Goal: Task Accomplishment & Management: Manage account settings

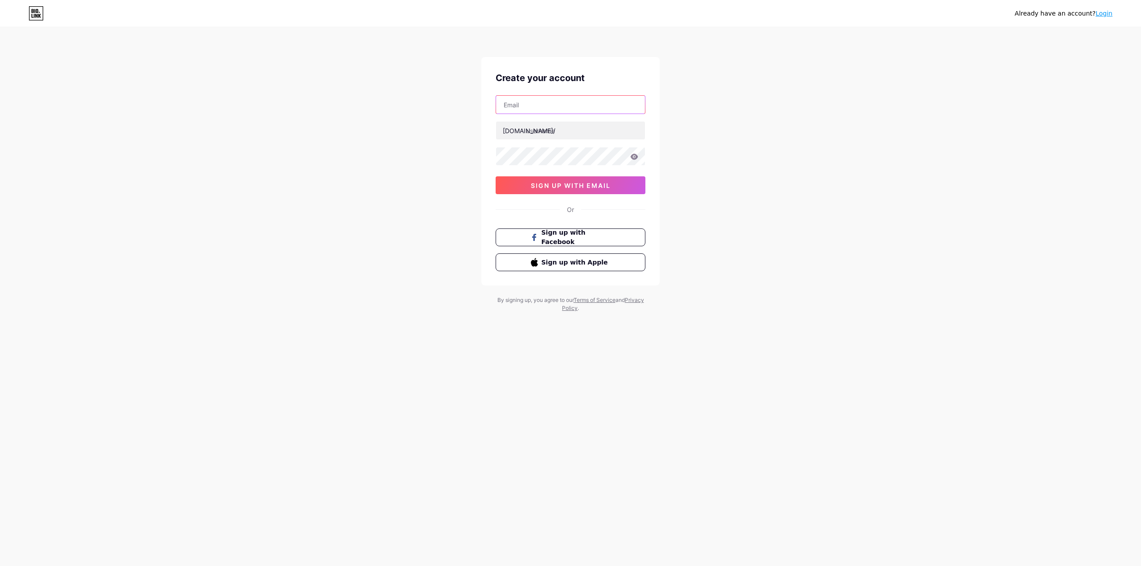
click at [541, 105] on input "text" at bounding box center [570, 105] width 149 height 18
paste input "[EMAIL_ADDRESS][DOMAIN_NAME]"
type input "[EMAIL_ADDRESS][DOMAIN_NAME]"
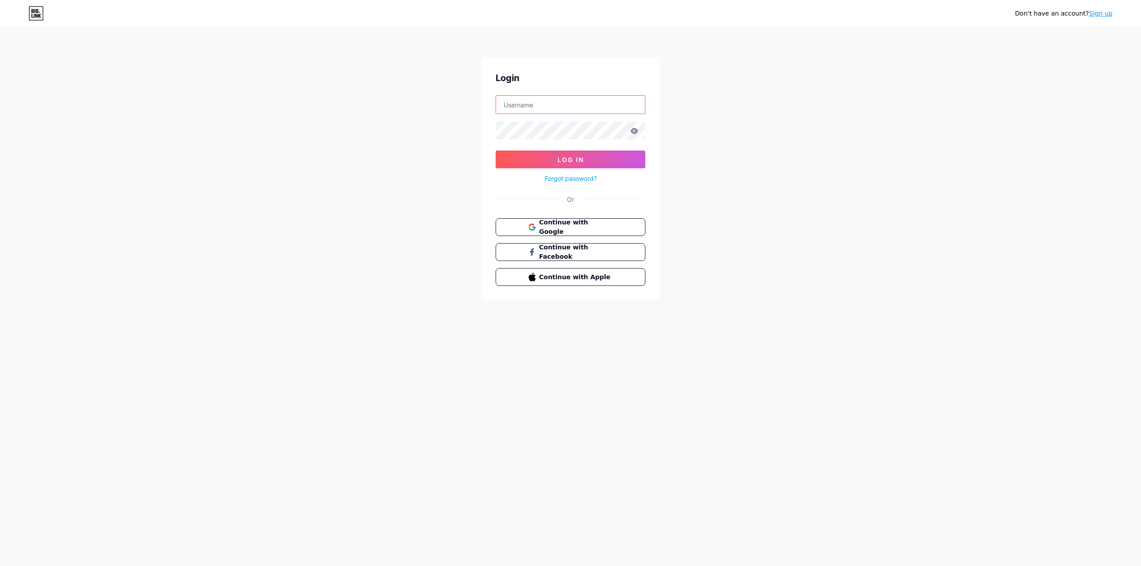
click at [543, 108] on input "text" at bounding box center [570, 105] width 149 height 18
paste input "[EMAIL_ADDRESS][DOMAIN_NAME]"
type input "[EMAIL_ADDRESS][DOMAIN_NAME]"
click at [574, 160] on span "Log In" at bounding box center [571, 160] width 26 height 8
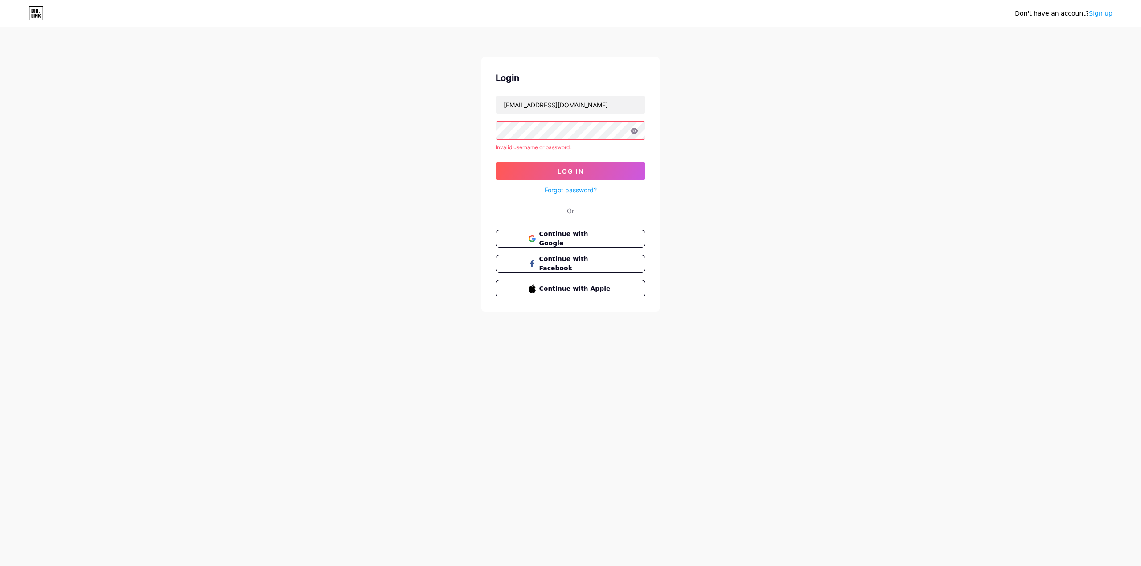
click at [634, 131] on icon at bounding box center [635, 131] width 8 height 6
click at [632, 129] on icon at bounding box center [635, 131] width 8 height 6
click at [554, 145] on div "Invalid username or password." at bounding box center [571, 148] width 150 height 8
click at [570, 189] on link "Forgot password?" at bounding box center [571, 189] width 52 height 9
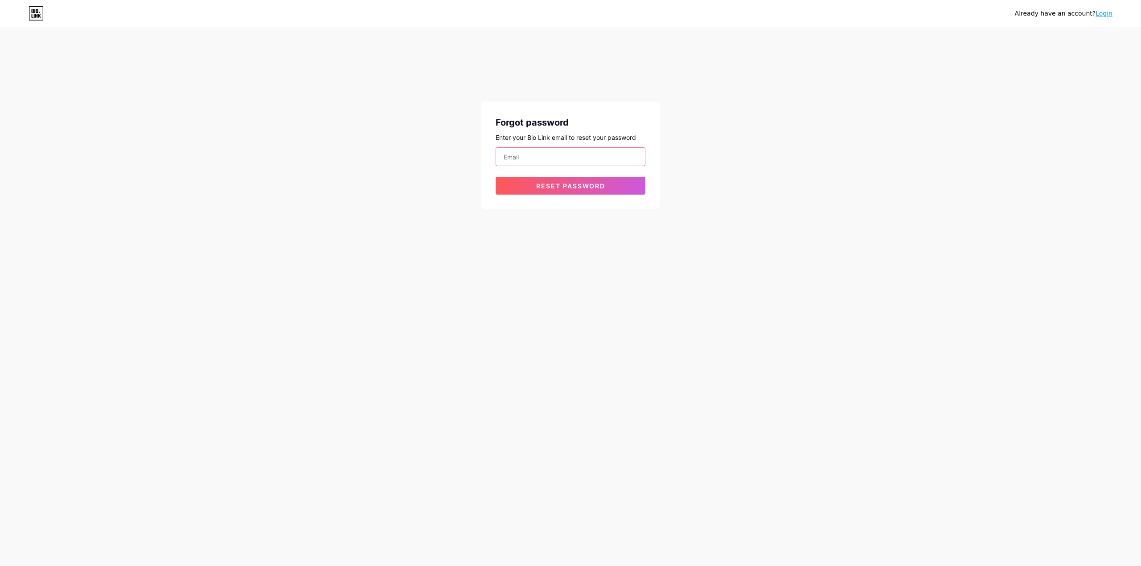
click at [548, 157] on input "email" at bounding box center [570, 157] width 149 height 18
paste input "[EMAIL_ADDRESS][DOMAIN_NAME]"
type input "[EMAIL_ADDRESS][DOMAIN_NAME]"
click at [573, 192] on button "Reset password" at bounding box center [571, 186] width 150 height 18
